Goal: Task Accomplishment & Management: Register for event/course

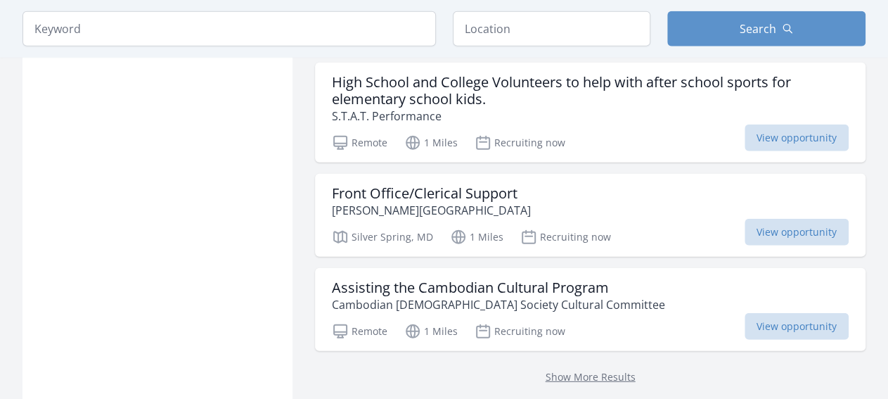
scroll to position [1828, 0]
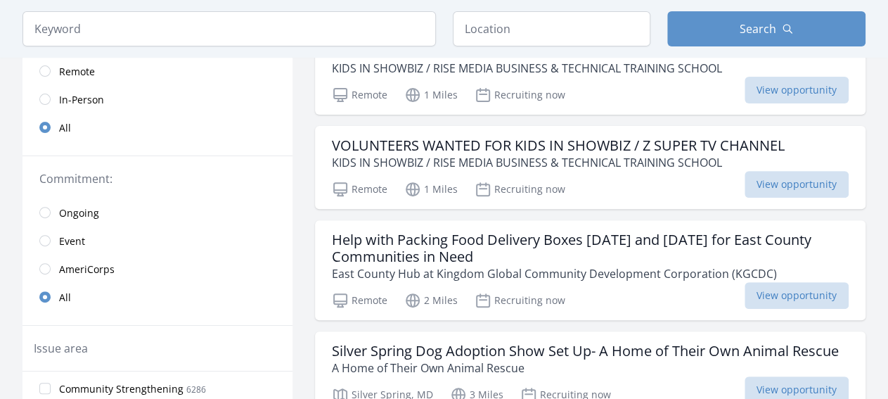
scroll to position [219, 0]
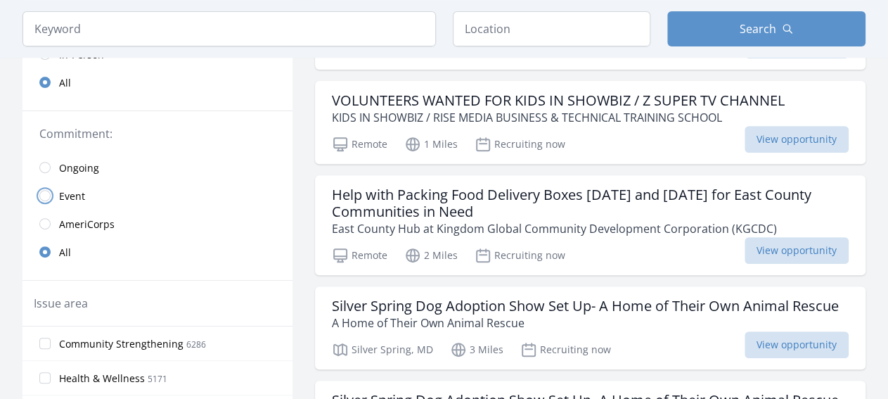
click at [48, 196] on input "radio" at bounding box center [44, 195] width 11 height 11
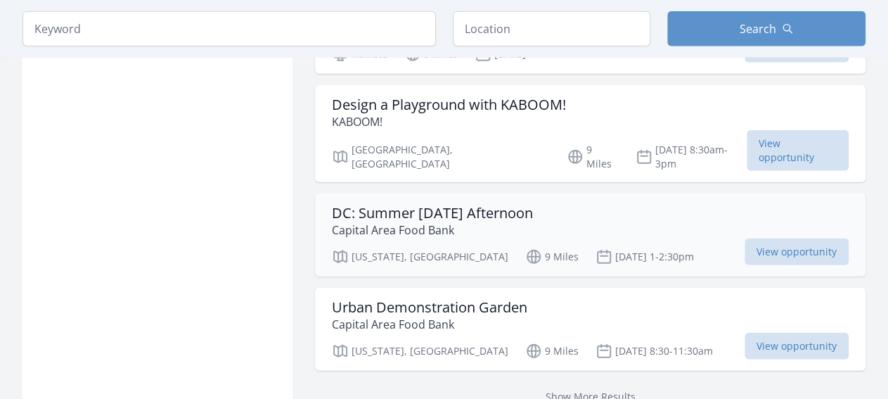
scroll to position [1772, 0]
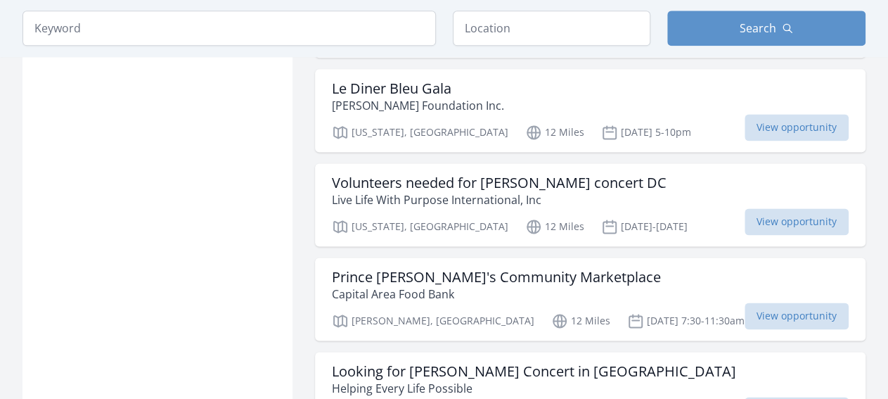
scroll to position [3601, 0]
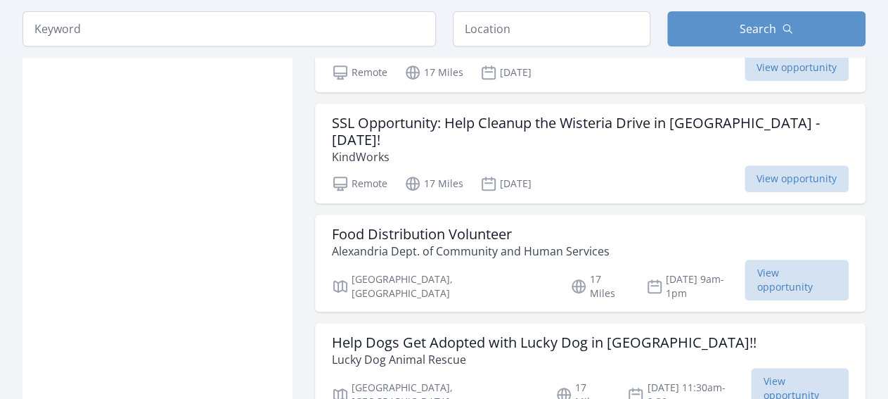
scroll to position [5648, 0]
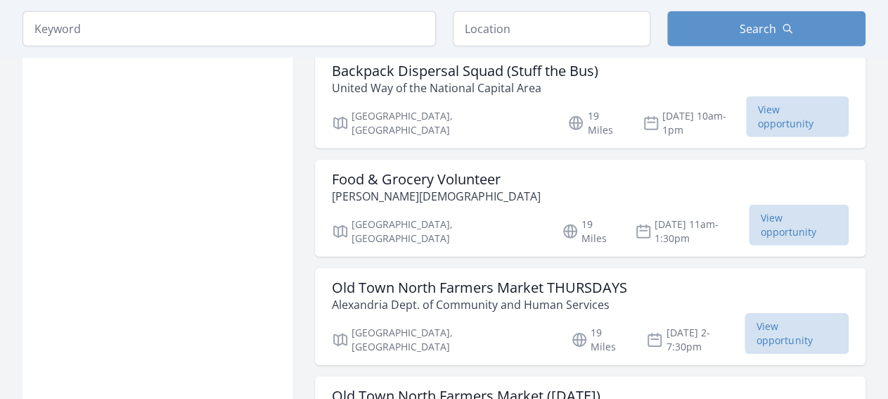
scroll to position [7404, 0]
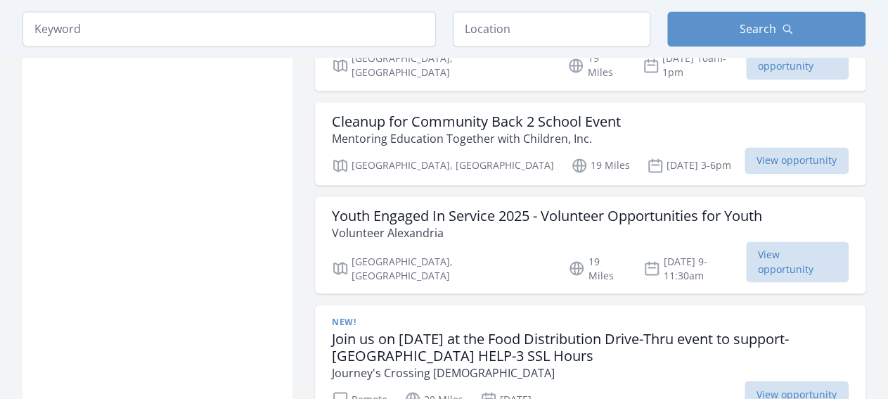
scroll to position [9086, 0]
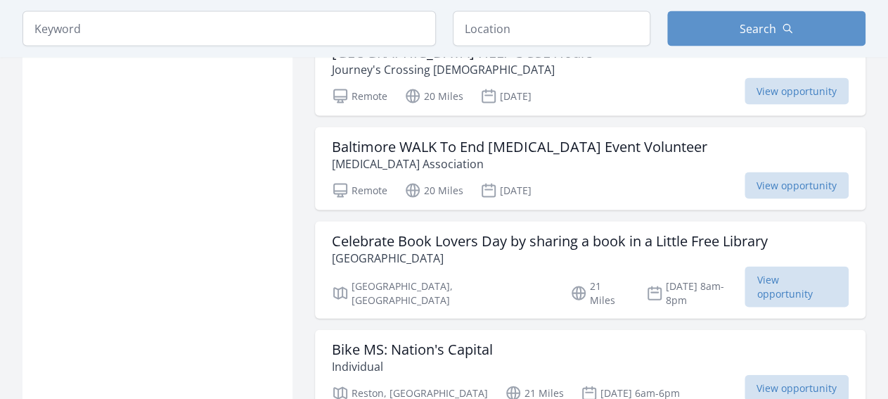
scroll to position [9378, 0]
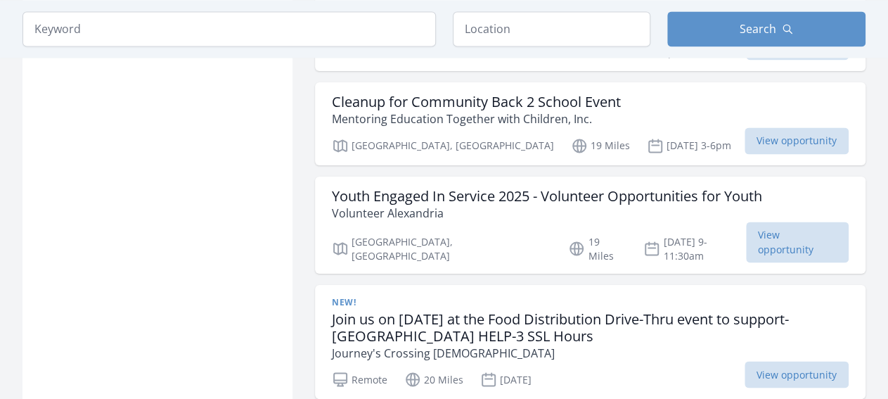
scroll to position [9013, 0]
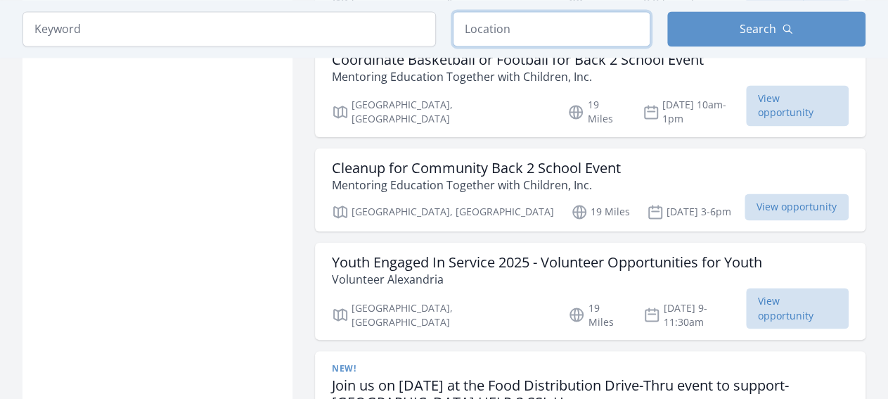
click at [513, 17] on input "text" at bounding box center [552, 28] width 198 height 35
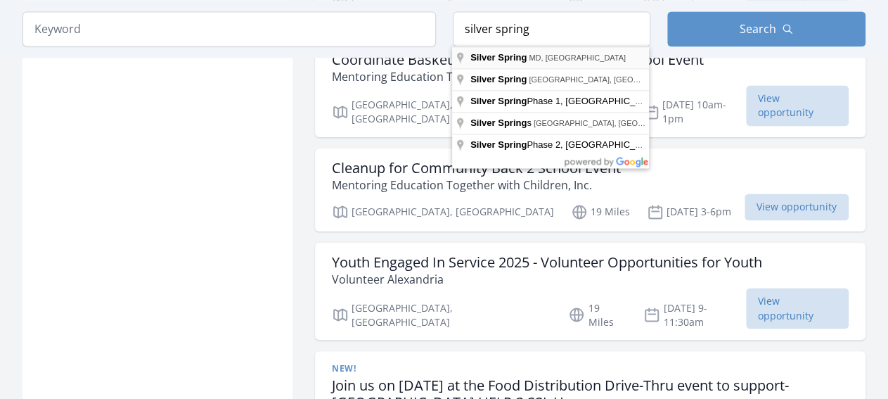
type input "Silver Spring, [GEOGRAPHIC_DATA], [GEOGRAPHIC_DATA]"
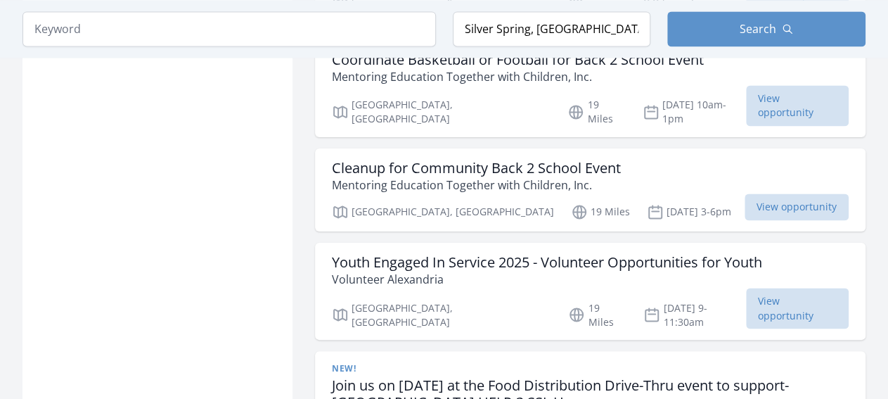
scroll to position [1992, 0]
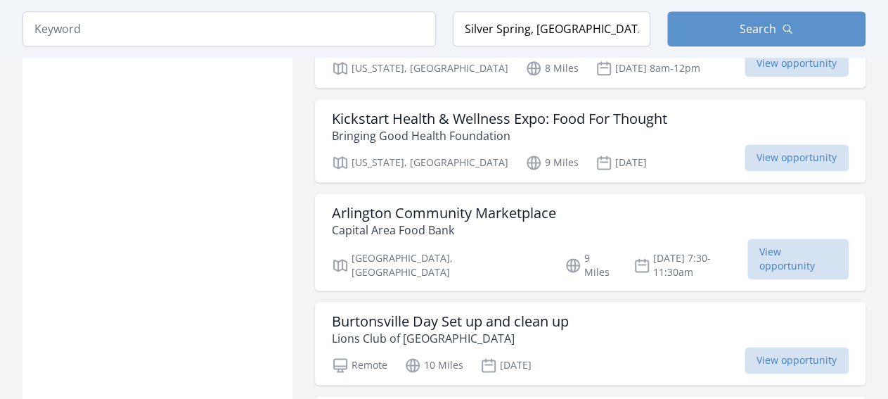
scroll to position [3867, 0]
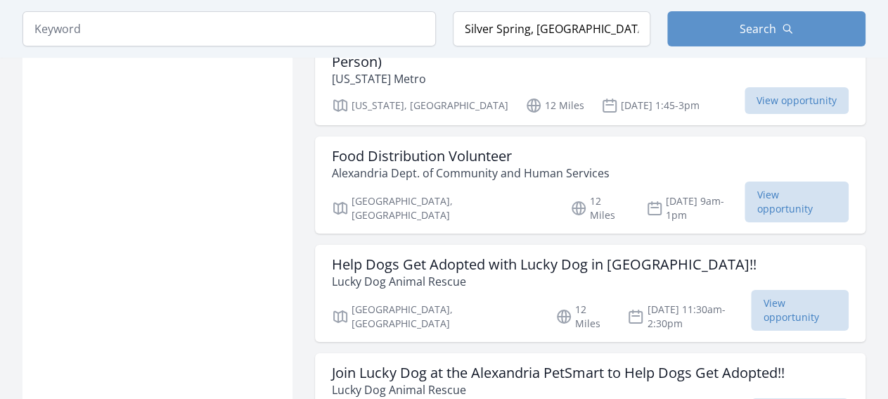
scroll to position [5549, 0]
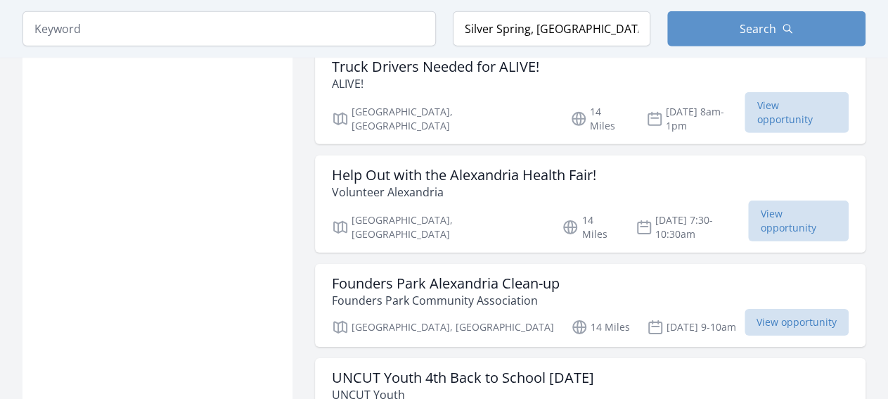
scroll to position [7451, 0]
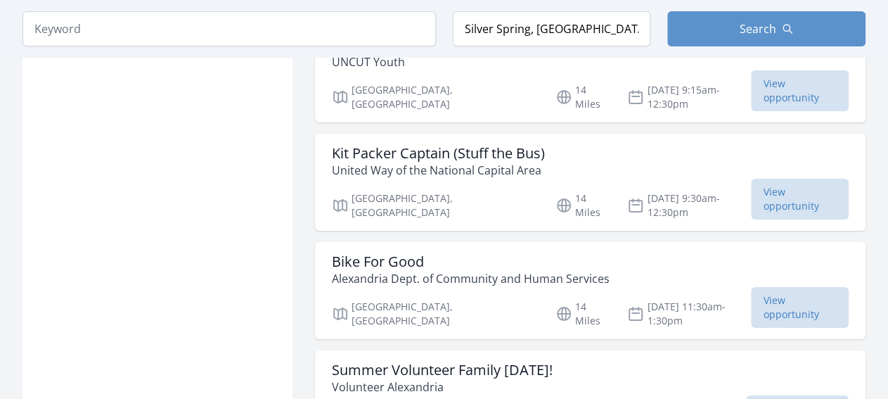
scroll to position [8182, 0]
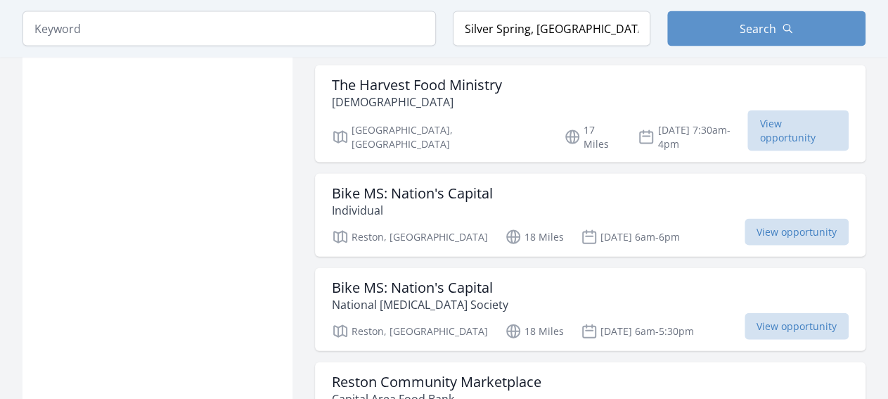
scroll to position [9425, 0]
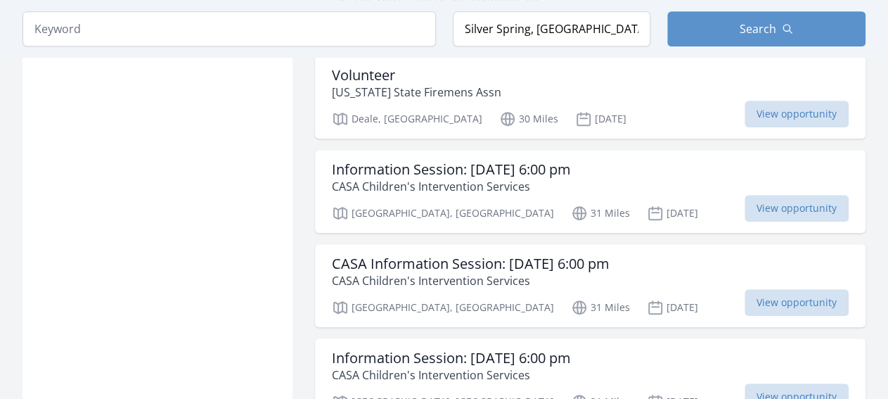
scroll to position [11254, 0]
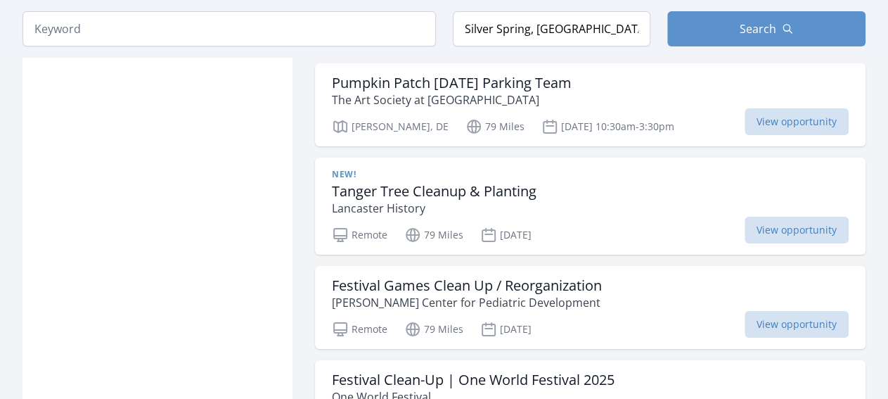
scroll to position [13155, 0]
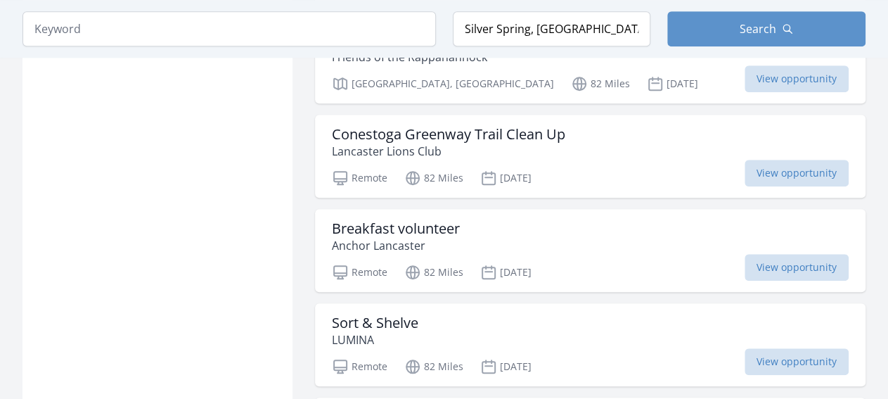
scroll to position [13740, 0]
